Goal: Task Accomplishment & Management: Manage account settings

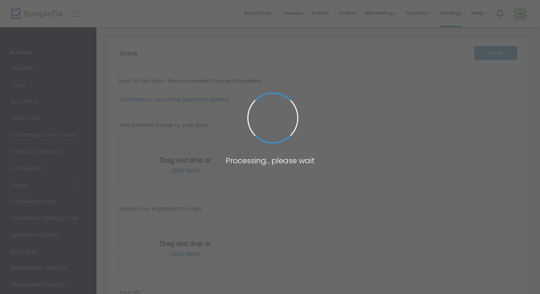
type input "[URL]"
radio input "true"
radio input "false"
radio input "true"
type input "The House [GEOGRAPHIC_DATA]"
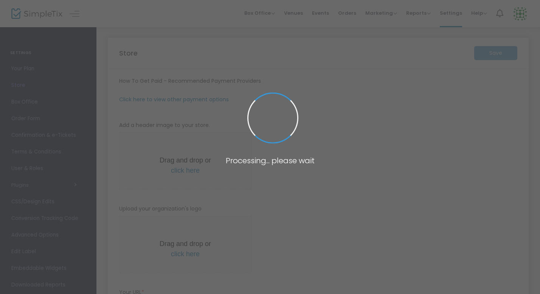
type input "4792364393"
type input "thehousefayetteville"
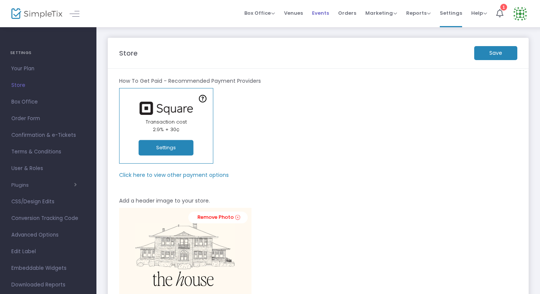
click at [329, 7] on span "Events" at bounding box center [320, 12] width 17 height 19
